Goal: Find specific page/section: Find specific page/section

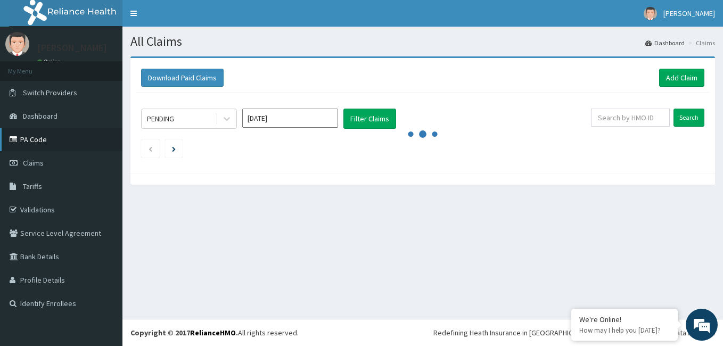
click at [32, 141] on link "PA Code" at bounding box center [61, 139] width 122 height 23
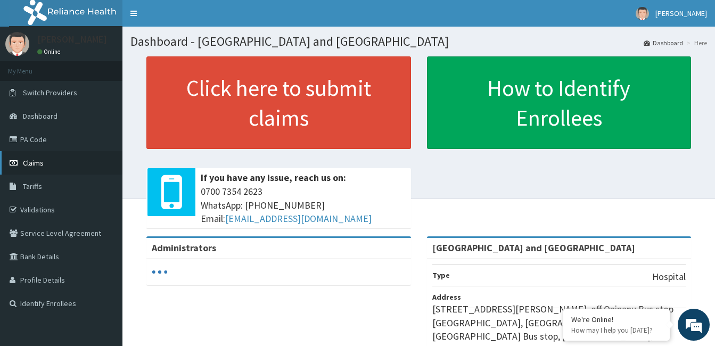
click at [38, 167] on span "Claims" at bounding box center [33, 163] width 21 height 10
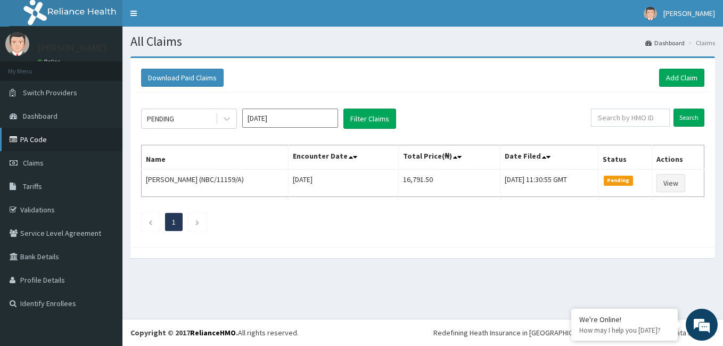
click at [47, 141] on link "PA Code" at bounding box center [61, 139] width 122 height 23
